Goal: Use online tool/utility

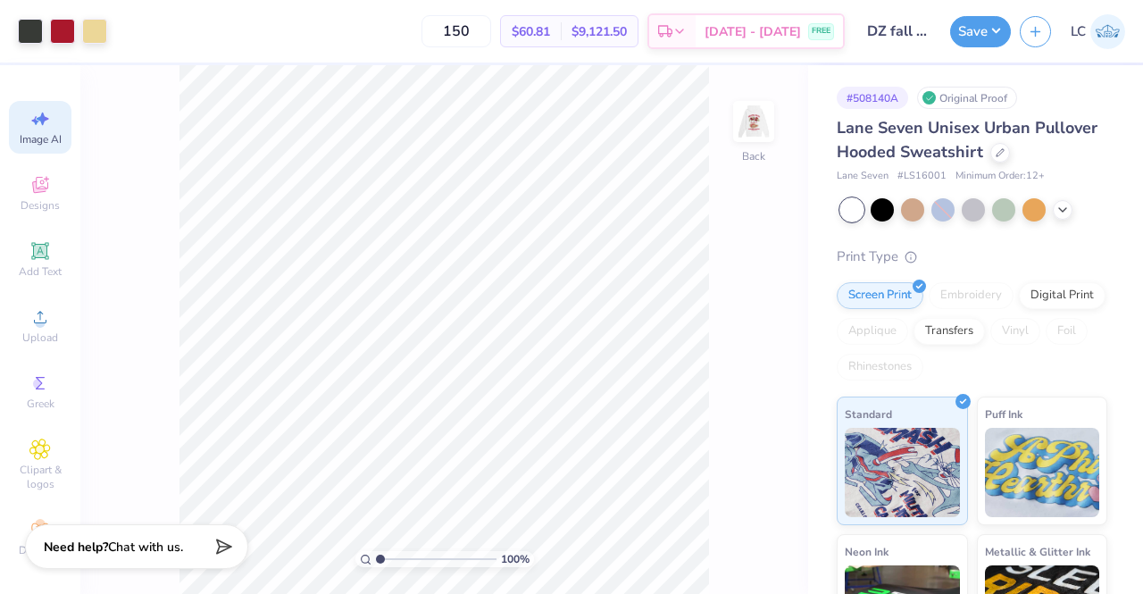
click at [37, 120] on icon at bounding box center [43, 119] width 13 height 13
select select "4"
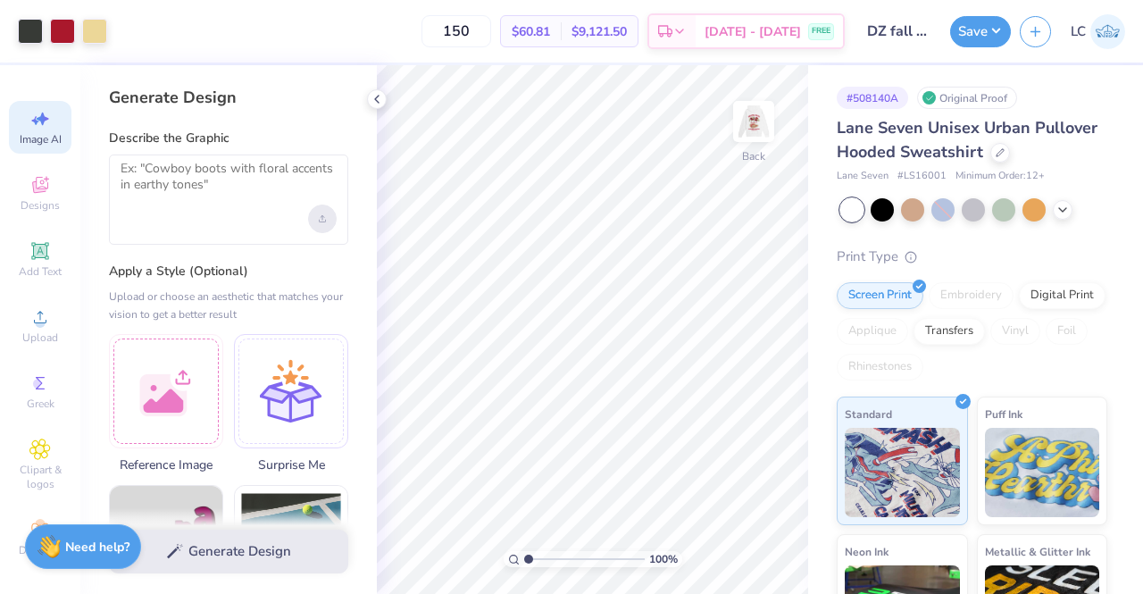
click at [329, 227] on div "Upload image" at bounding box center [322, 219] width 29 height 29
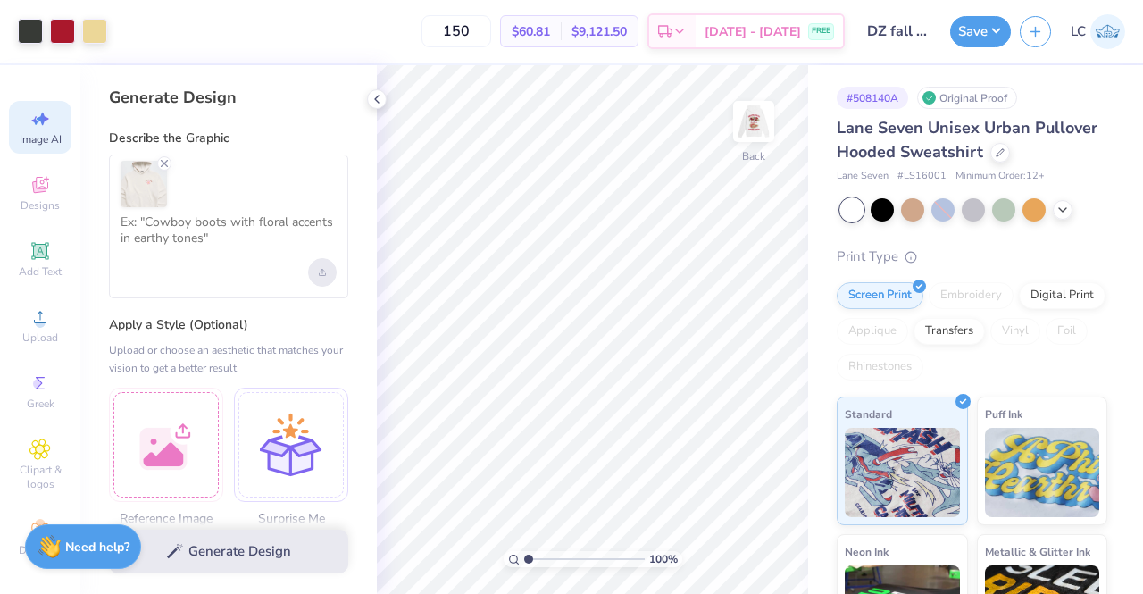
click at [320, 272] on icon "Upload image" at bounding box center [322, 272] width 7 height 7
click at [172, 452] on div at bounding box center [166, 442] width 114 height 114
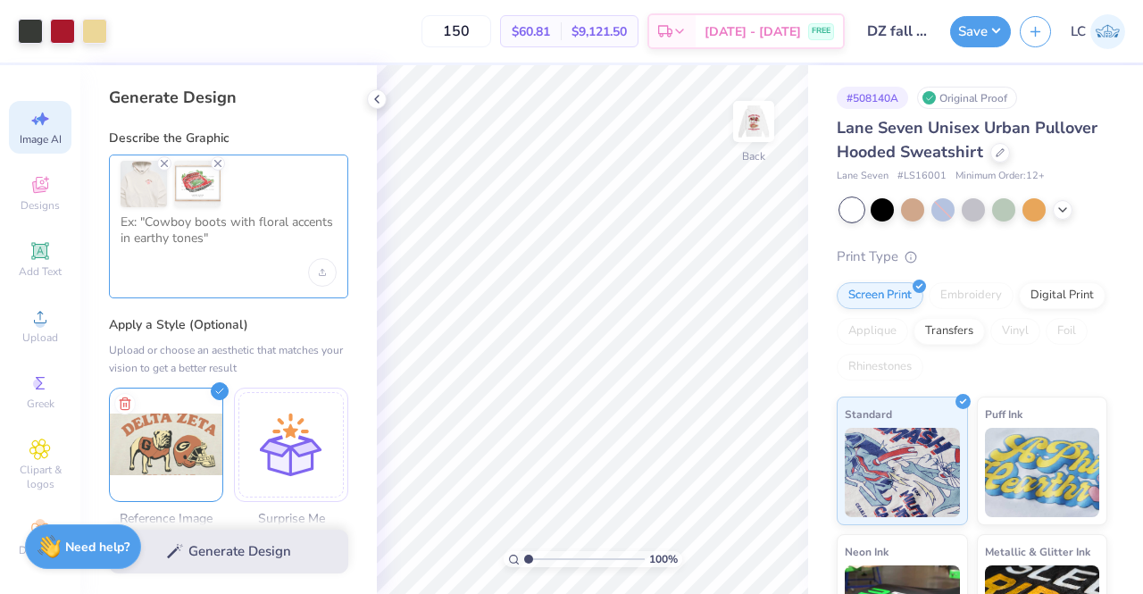
click at [218, 239] on textarea at bounding box center [229, 236] width 216 height 45
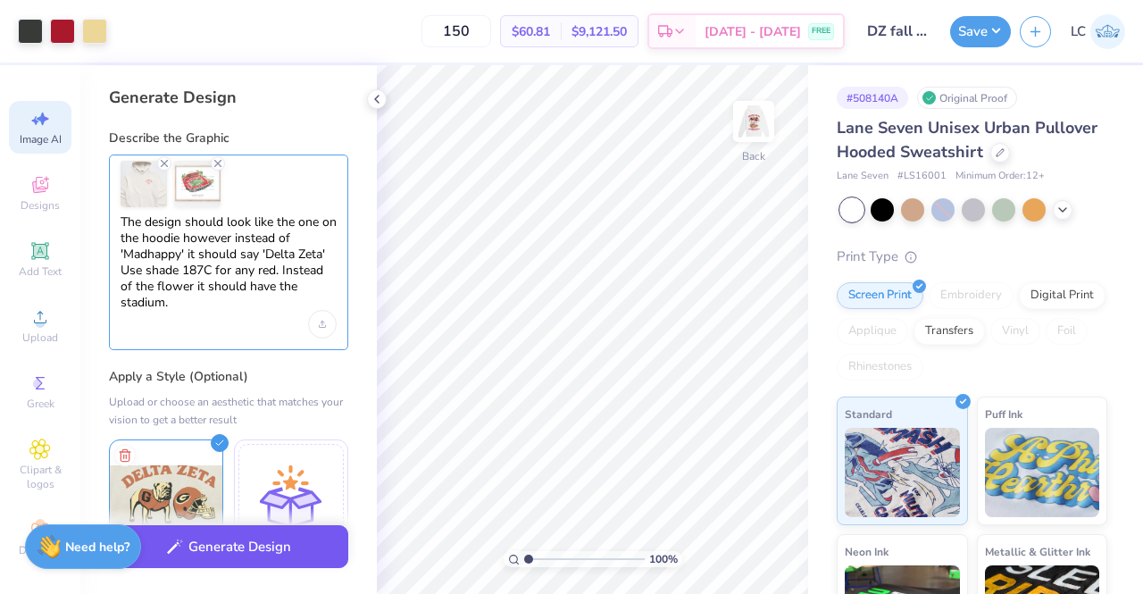
type textarea "The design should look like the one on the hoodie however instead of 'Madhappy'…"
click at [271, 552] on button "Generate Design" at bounding box center [228, 547] width 239 height 44
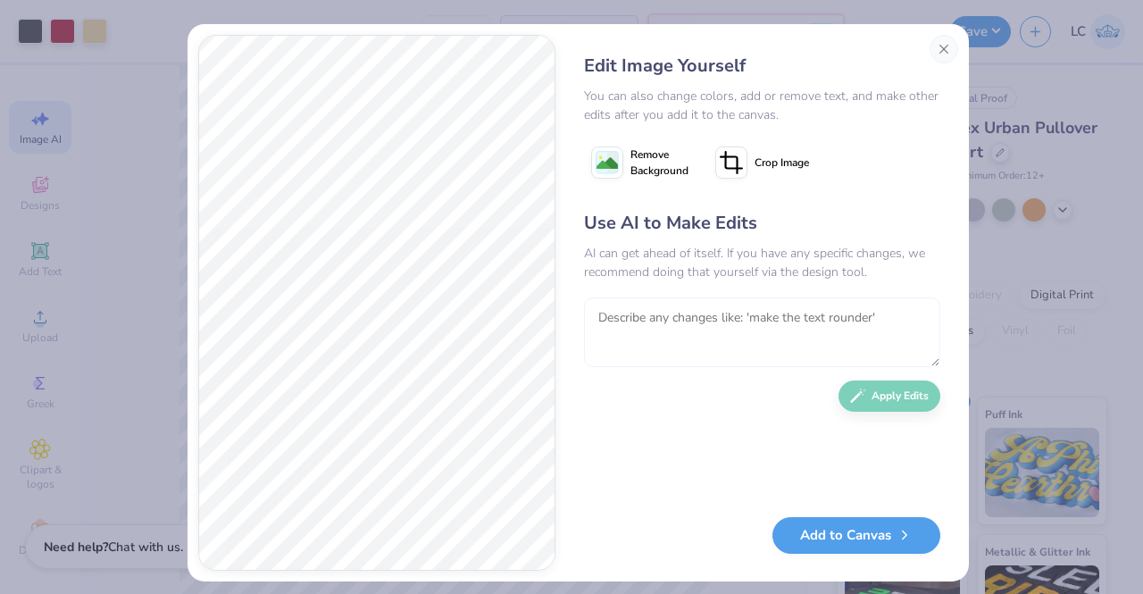
click at [672, 328] on textarea at bounding box center [762, 332] width 356 height 70
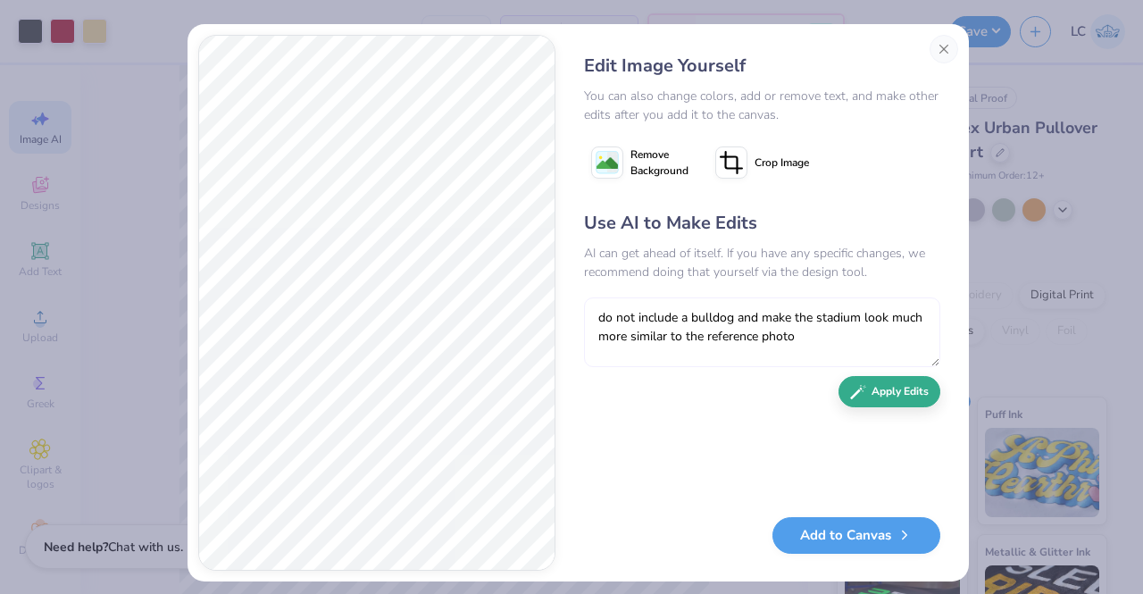
type textarea "do not include a bulldog and make the stadium look much more similar to the ref…"
click at [877, 399] on button "Apply Edits" at bounding box center [890, 391] width 102 height 31
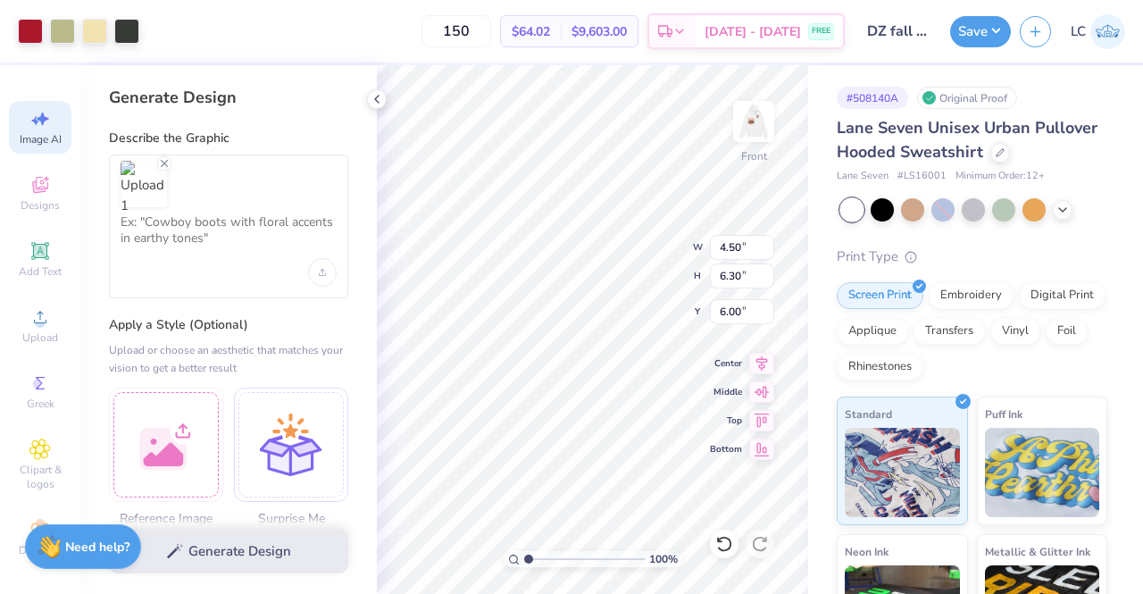
select select "4"
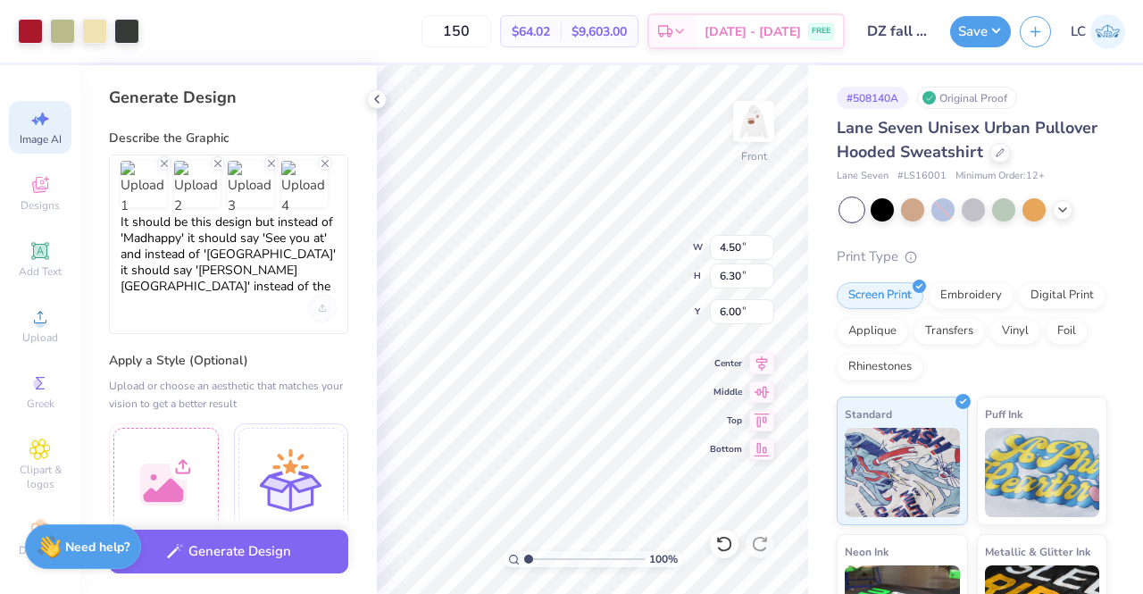
select select "4"
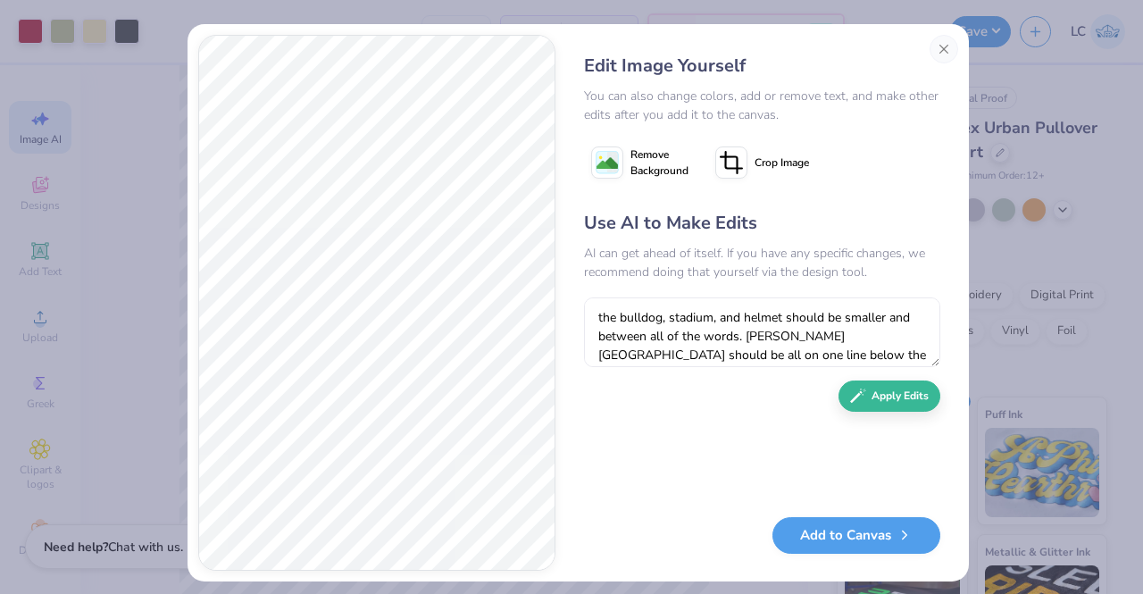
type textarea "the bulldog, stadium, and helmet should be smaller and between all of the words…"
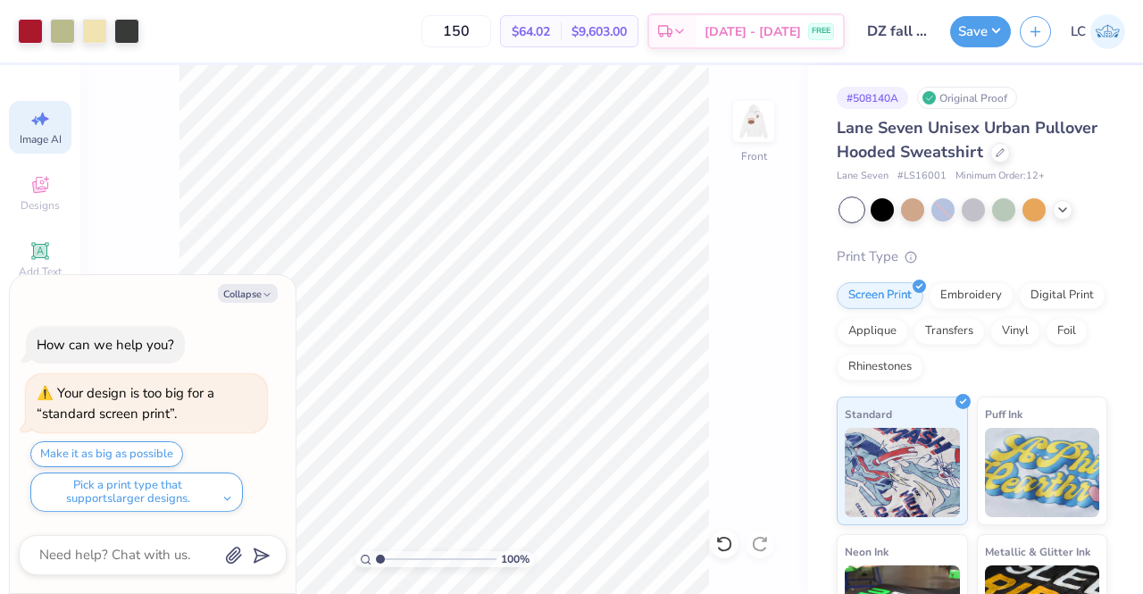
select select "4"
